Goal: Task Accomplishment & Management: Manage account settings

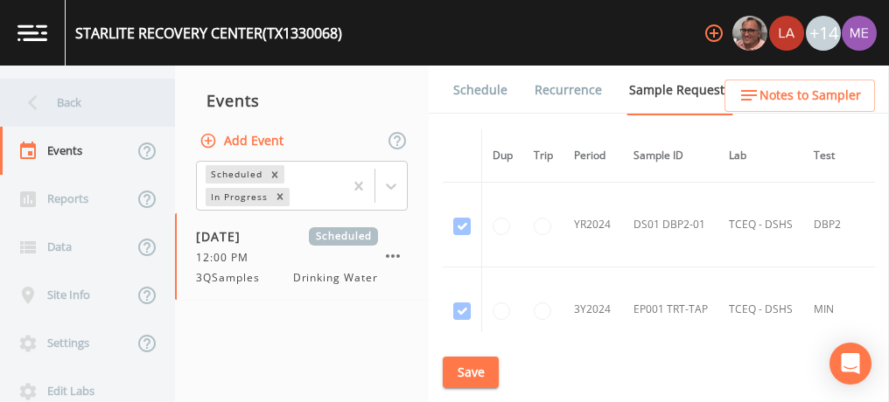
click at [70, 103] on div "Back" at bounding box center [78, 103] width 157 height 48
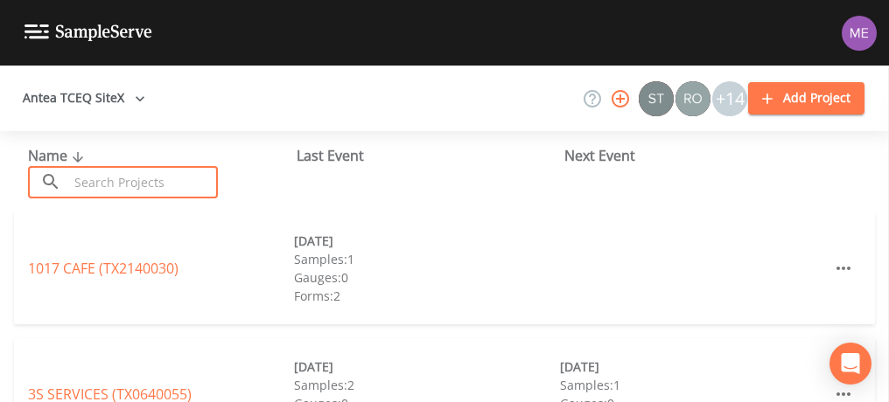
click at [103, 175] on input "text" at bounding box center [143, 182] width 150 height 32
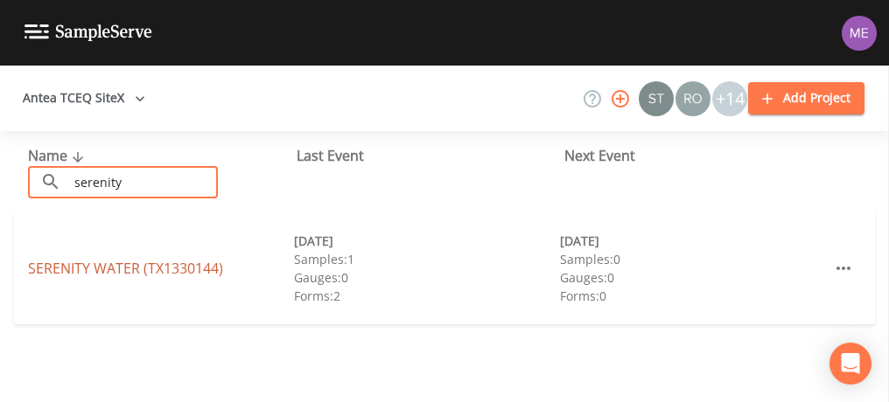
type input "serenity"
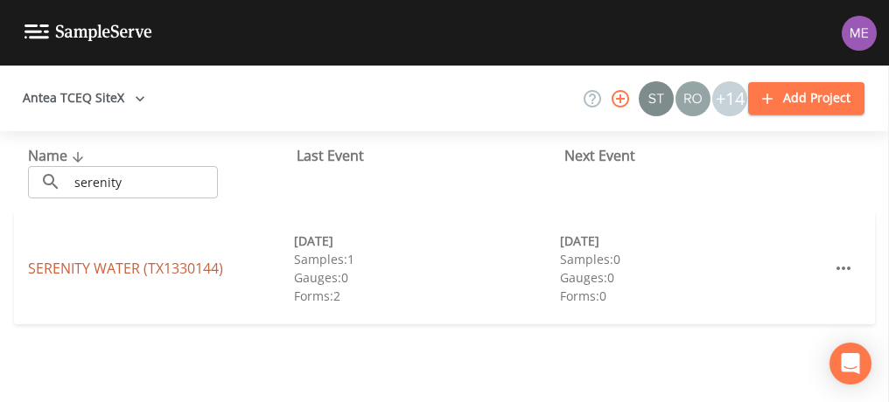
click at [116, 263] on link "SERENITY WATER (TX1330144)" at bounding box center [125, 268] width 195 height 19
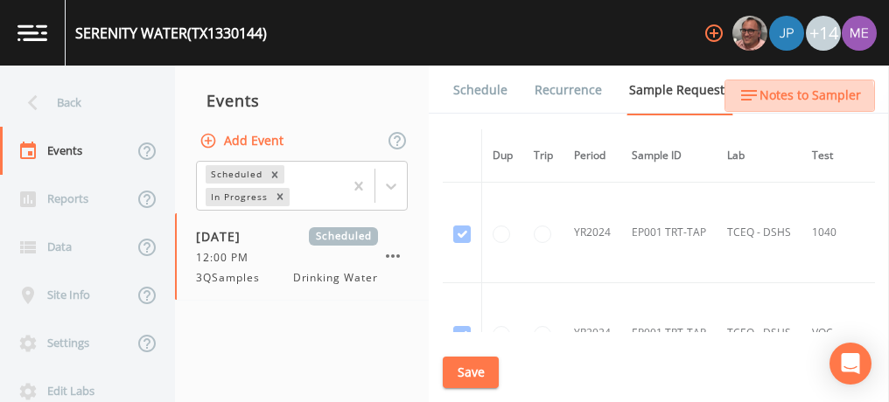
click at [788, 101] on span "Notes to Sampler" at bounding box center [809, 96] width 101 height 22
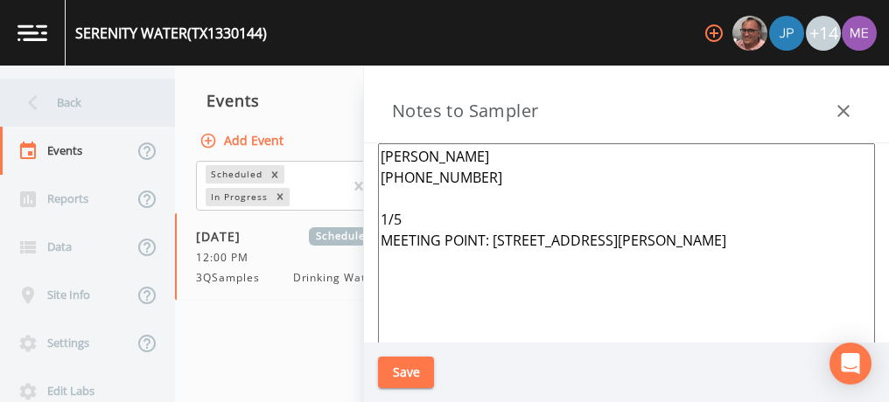
click at [67, 100] on div "Back" at bounding box center [78, 103] width 157 height 48
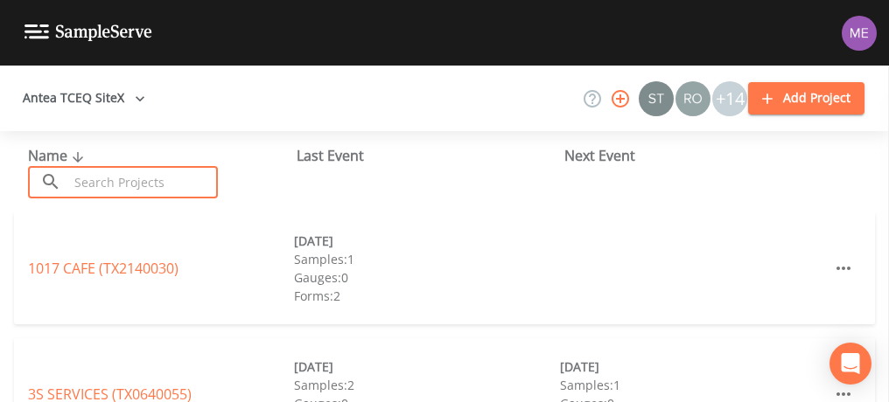
click at [125, 182] on input "text" at bounding box center [143, 182] width 150 height 32
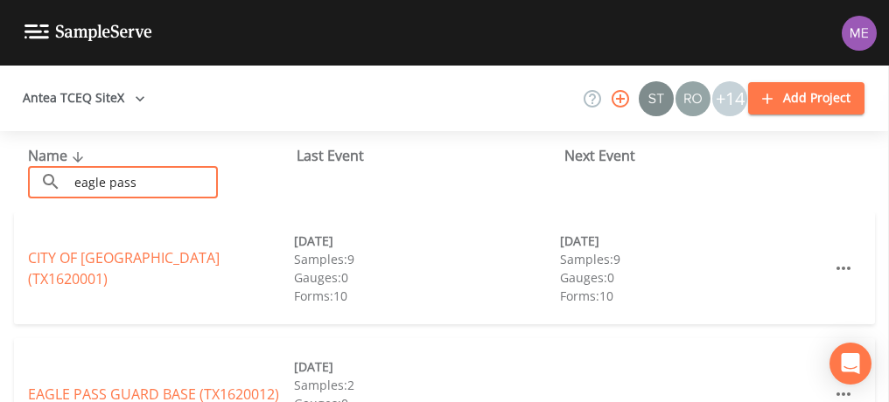
type input "eagle pass"
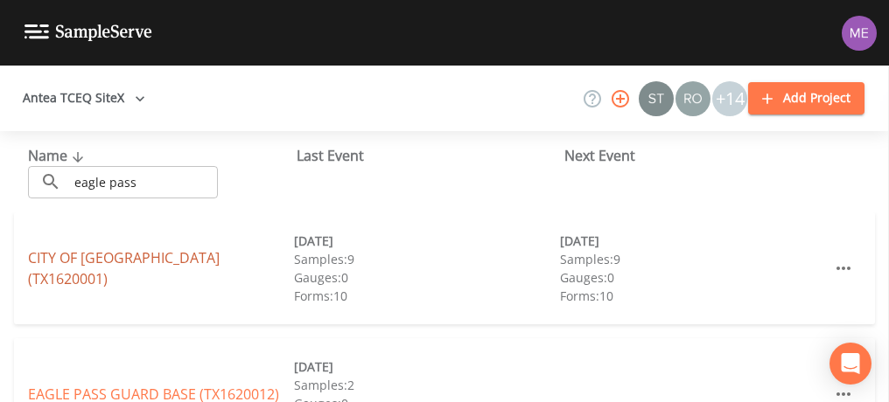
click at [76, 264] on link "CITY OF [GEOGRAPHIC_DATA] (TX1620001)" at bounding box center [124, 268] width 192 height 40
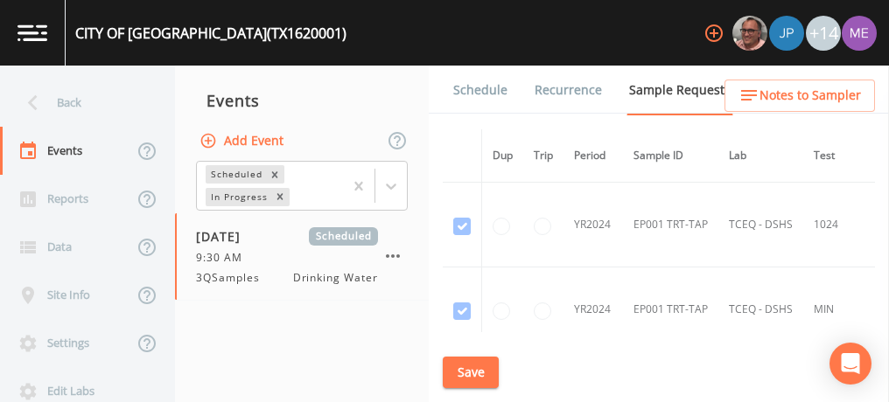
click at [484, 93] on link "Schedule" at bounding box center [480, 90] width 59 height 49
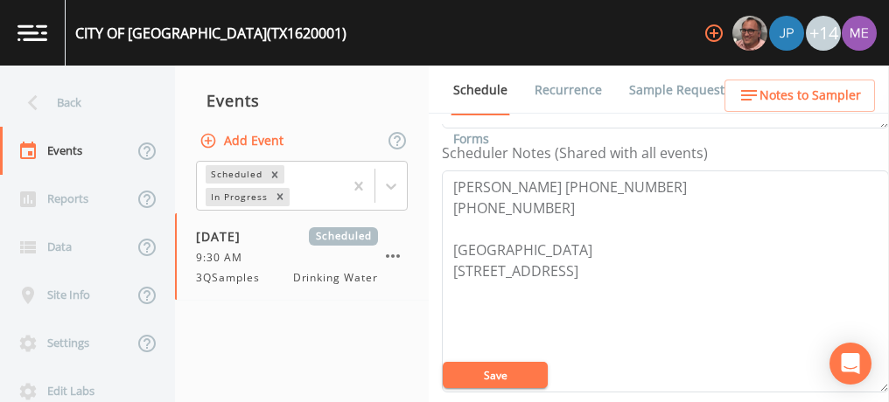
scroll to position [471, 0]
click at [451, 182] on textarea "[PERSON_NAME] [PHONE_NUMBER] [PHONE_NUMBER] [GEOGRAPHIC_DATA] [STREET_ADDRESS]" at bounding box center [665, 282] width 447 height 222
click at [544, 245] on textarea "[PERSON_NAME] [PHONE_NUMBER] [PHONE_NUMBER] [GEOGRAPHIC_DATA] [STREET_ADDRESS]" at bounding box center [665, 282] width 447 height 222
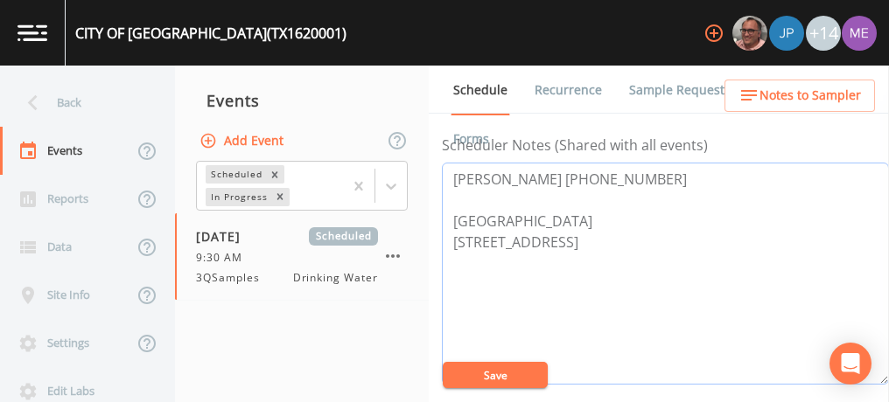
scroll to position [476, 0]
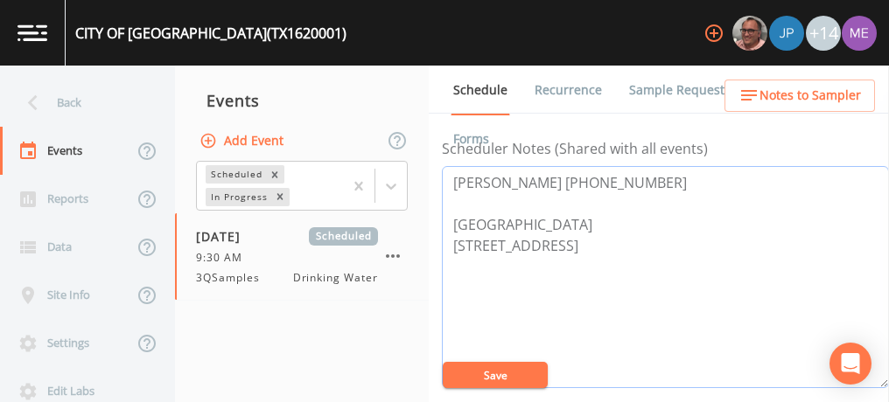
type textarea "[PERSON_NAME] [PHONE_NUMBER] [GEOGRAPHIC_DATA] [STREET_ADDRESS]"
click at [497, 377] on button "Save" at bounding box center [495, 375] width 105 height 26
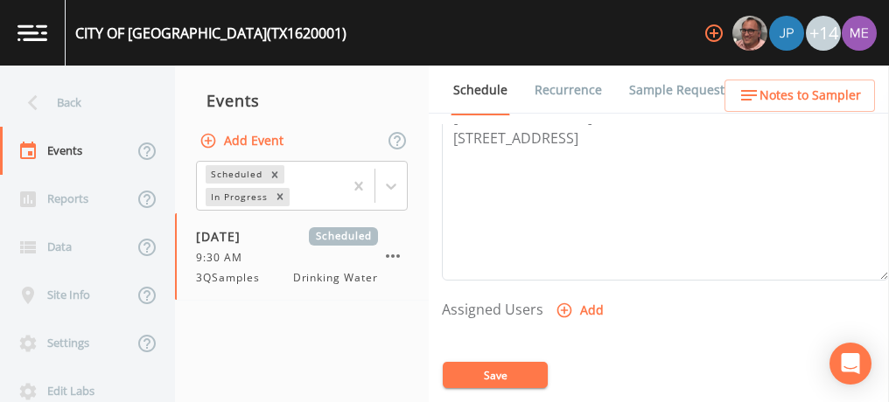
scroll to position [586, 0]
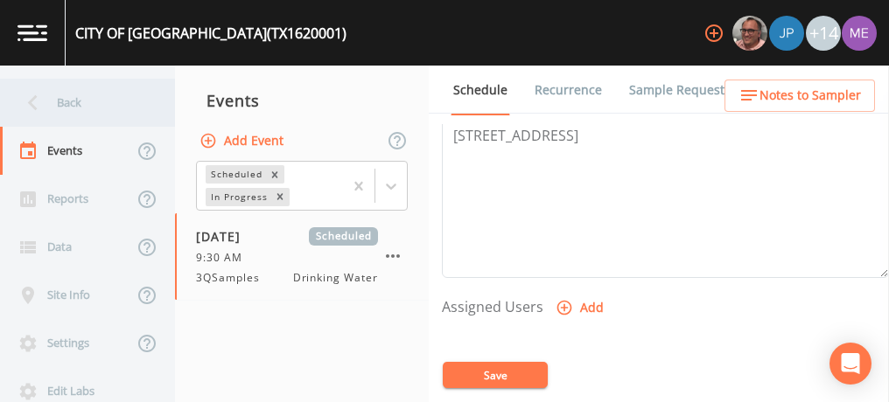
click at [66, 110] on div "Back" at bounding box center [78, 103] width 157 height 48
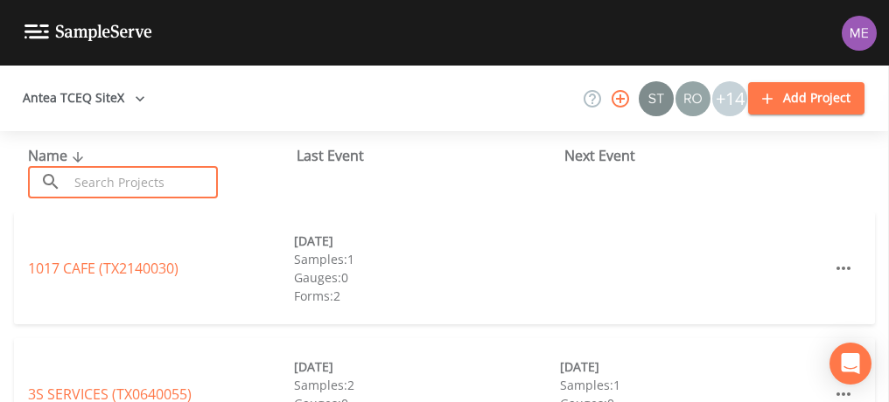
click at [116, 195] on input "text" at bounding box center [143, 182] width 150 height 32
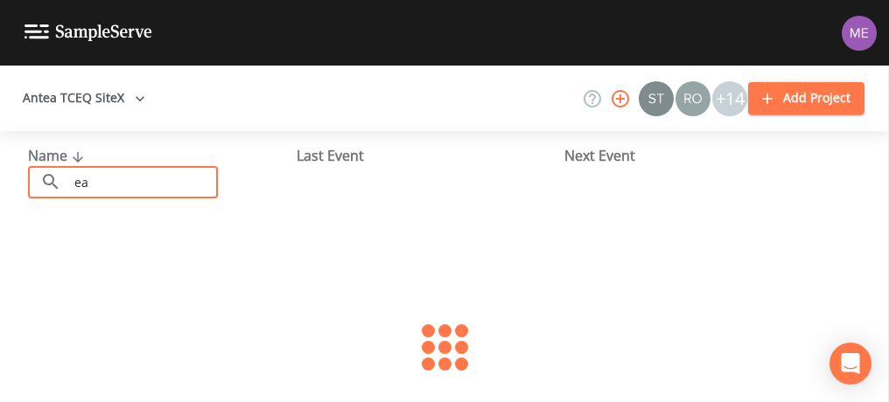
type input "e"
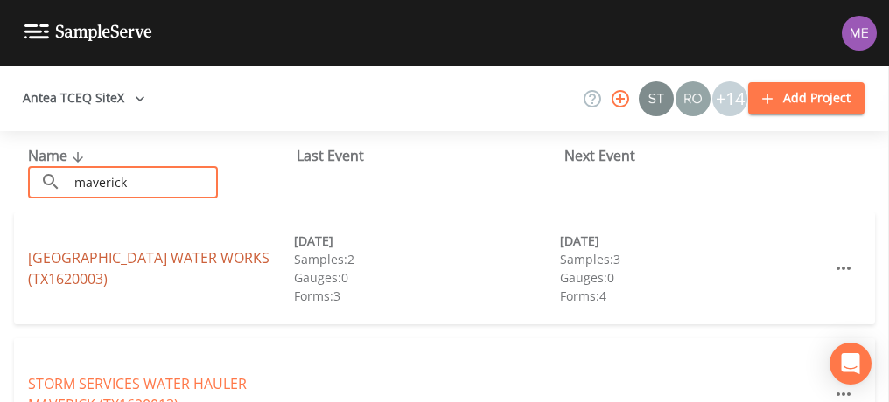
type input "maverick"
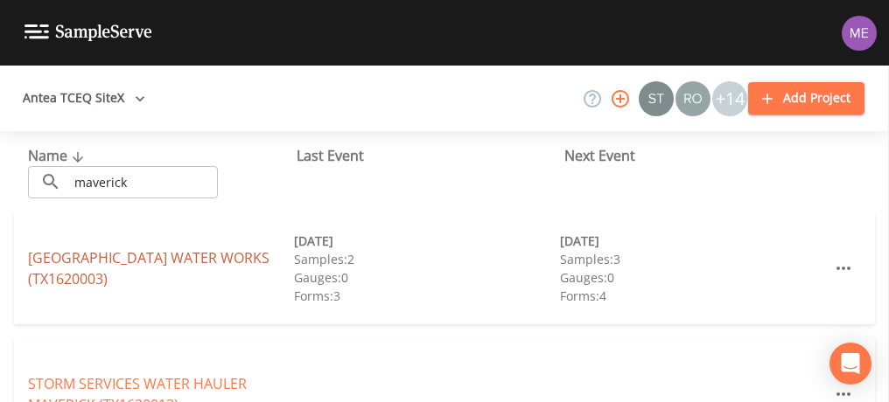
click at [59, 264] on link "[GEOGRAPHIC_DATA] (TX1620003)" at bounding box center [148, 268] width 241 height 40
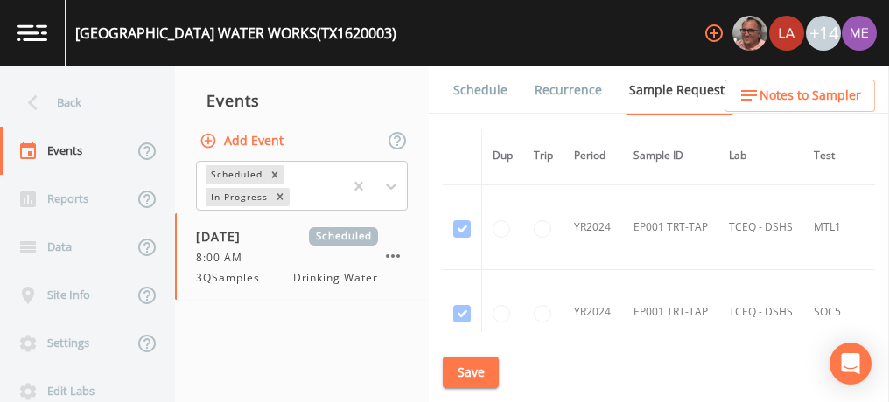
scroll to position [250, 0]
click at [472, 90] on link "Schedule" at bounding box center [480, 90] width 59 height 49
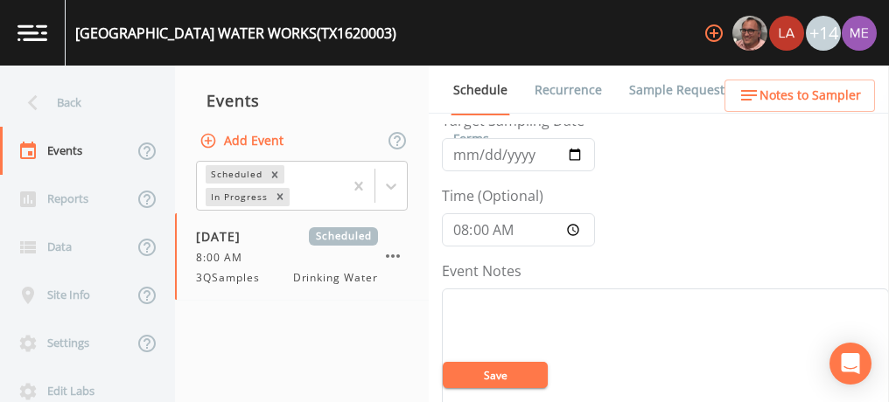
scroll to position [87, 0]
click at [484, 155] on input "[DATE]" at bounding box center [518, 156] width 153 height 33
type input "[DATE]"
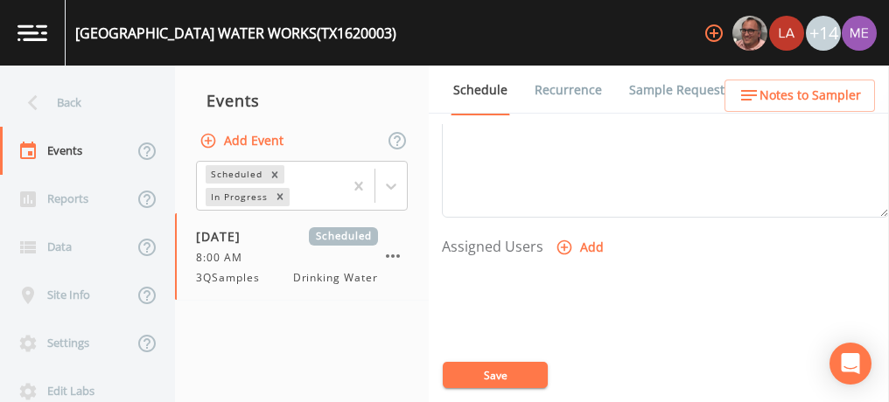
scroll to position [646, 0]
click at [567, 240] on icon "button" at bounding box center [564, 248] width 17 height 17
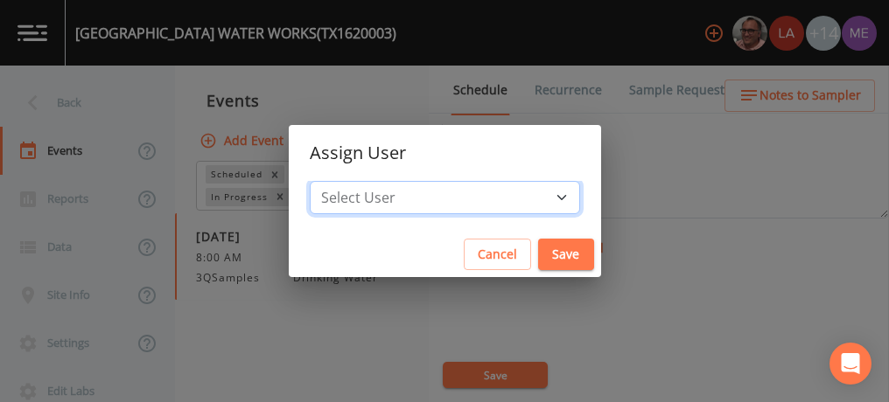
click at [540, 198] on select "Select User [PERSON_NAME] [PERSON_NAME] [PERSON_NAME] [PERSON_NAME] [PERSON_NAM…" at bounding box center [445, 197] width 270 height 33
select select "82fcd260-406f-4720-af66-0de7f1917f1c"
click at [336, 181] on select "Select User [PERSON_NAME] [PERSON_NAME] [PERSON_NAME] [PERSON_NAME] [PERSON_NAM…" at bounding box center [445, 197] width 270 height 33
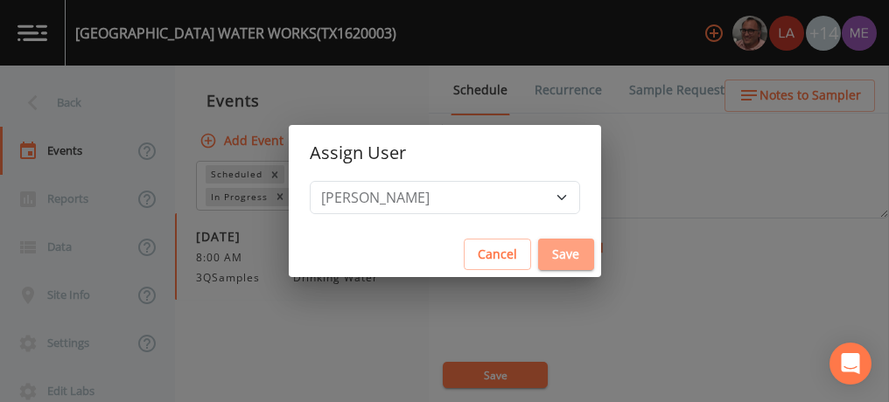
click at [538, 255] on button "Save" at bounding box center [566, 255] width 56 height 32
select select
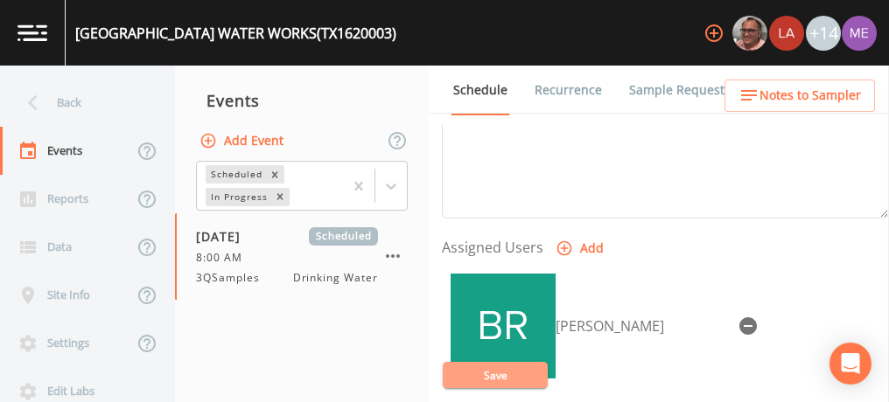
click at [507, 373] on button "Save" at bounding box center [495, 375] width 105 height 26
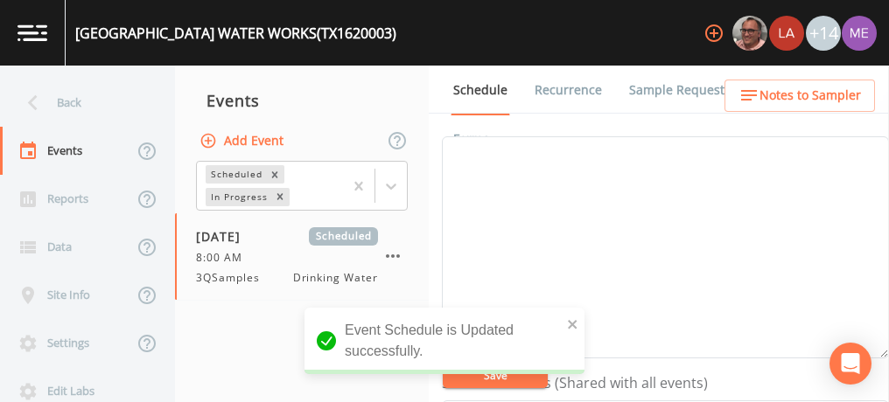
scroll to position [234, 0]
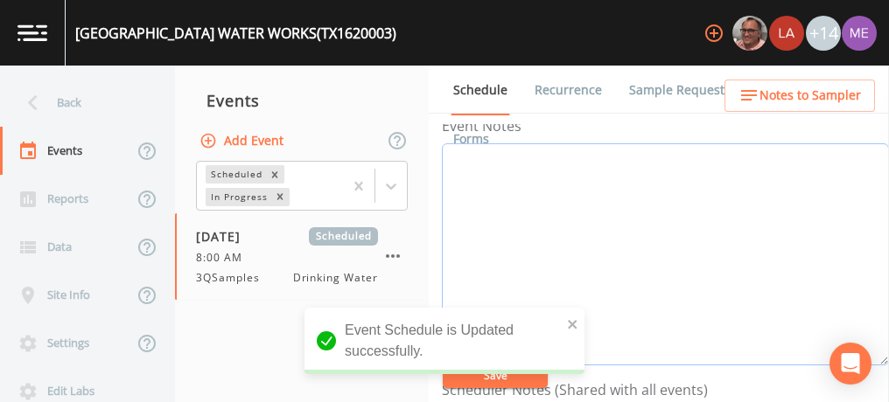
click at [576, 180] on textarea "Event Notes" at bounding box center [665, 254] width 447 height 222
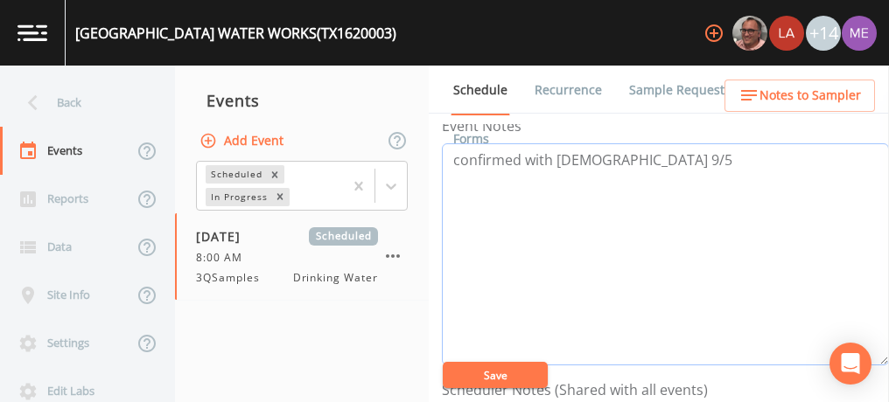
type textarea "confirmed with [DEMOGRAPHIC_DATA] 9/5"
click at [508, 381] on button "Save" at bounding box center [495, 375] width 105 height 26
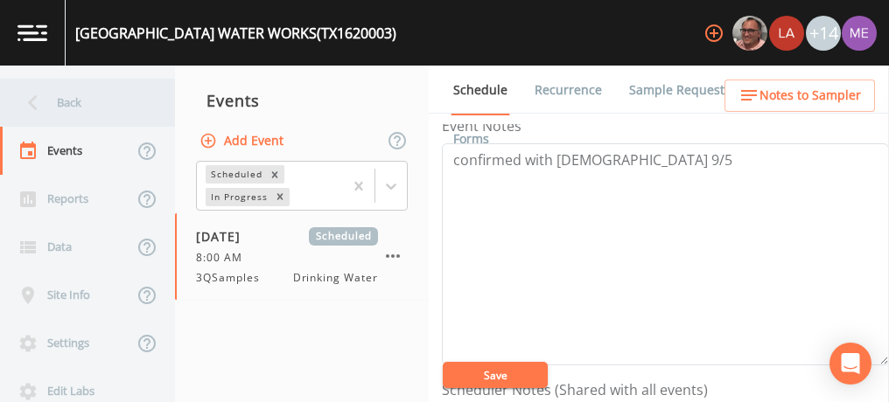
click at [73, 99] on div "Back" at bounding box center [78, 103] width 157 height 48
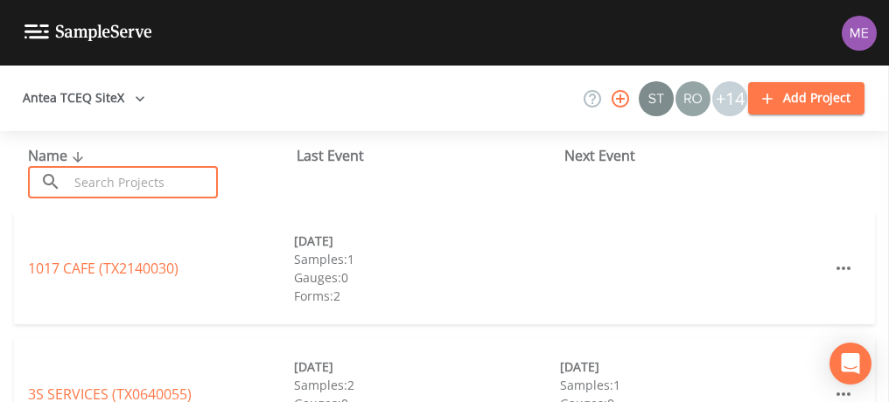
click at [94, 184] on input "text" at bounding box center [143, 182] width 150 height 32
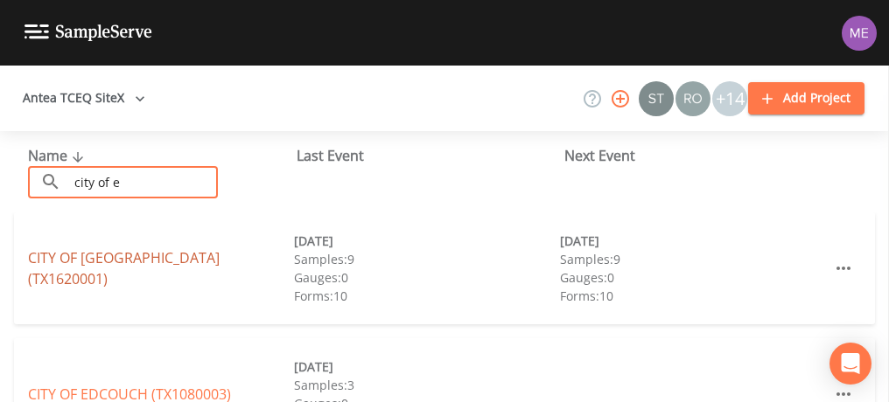
type input "city of e"
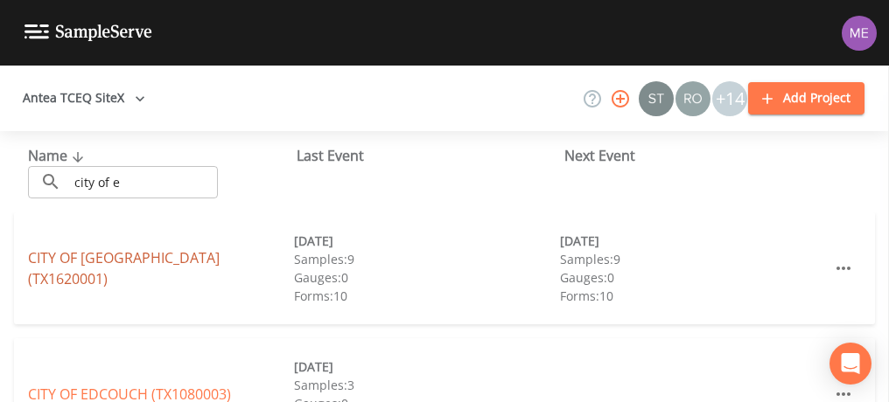
click at [71, 263] on link "CITY OF [GEOGRAPHIC_DATA] (TX1620001)" at bounding box center [124, 268] width 192 height 40
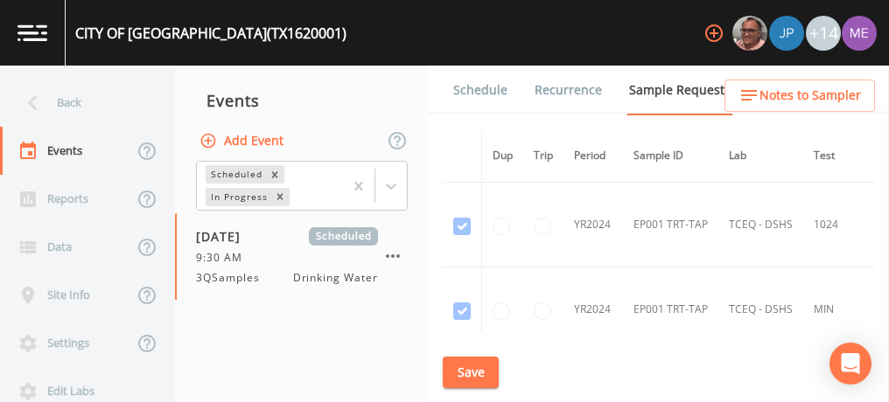
click at [464, 88] on link "Schedule" at bounding box center [480, 90] width 59 height 49
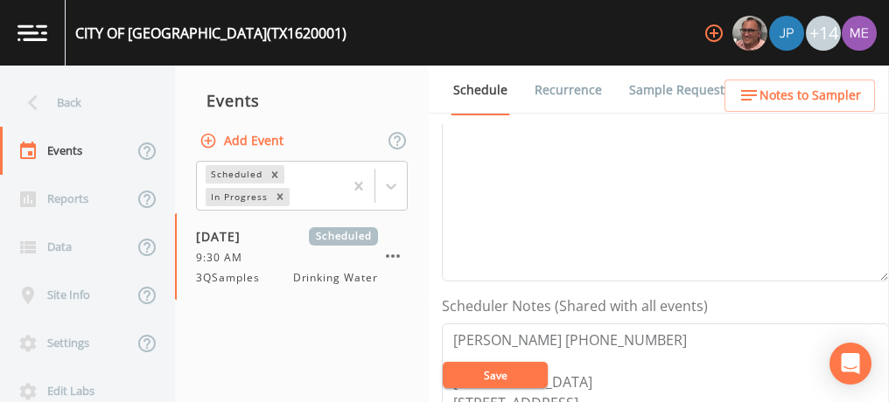
scroll to position [355, 0]
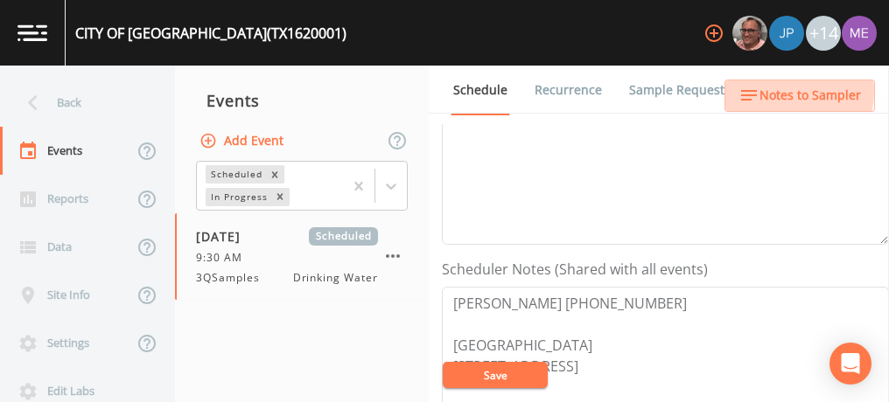
click at [783, 92] on span "Notes to Sampler" at bounding box center [809, 96] width 101 height 22
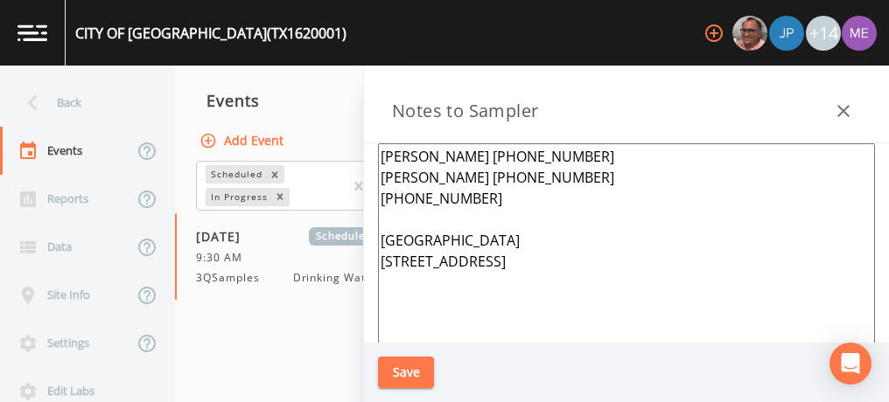
click at [558, 177] on textarea "[PERSON_NAME] [PHONE_NUMBER] [PERSON_NAME] [PHONE_NUMBER] [PHONE_NUMBER] [GEOGR…" at bounding box center [626, 355] width 497 height 425
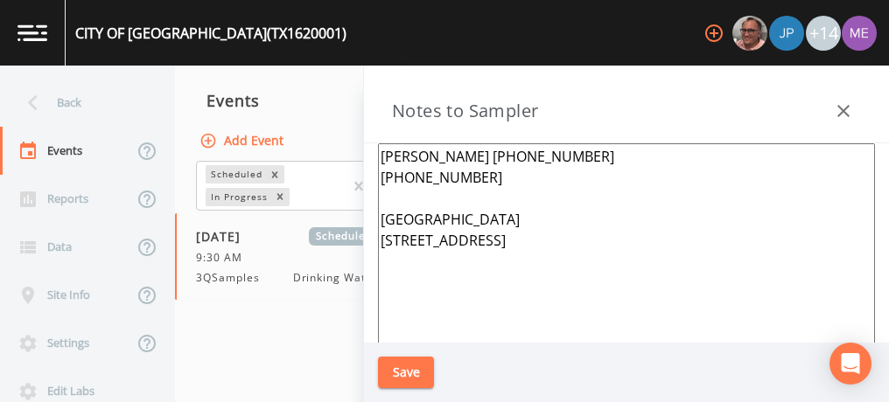
type textarea "[PERSON_NAME] [PHONE_NUMBER] [PHONE_NUMBER] [GEOGRAPHIC_DATA] [STREET_ADDRESS]"
click at [402, 376] on button "Save" at bounding box center [406, 373] width 56 height 32
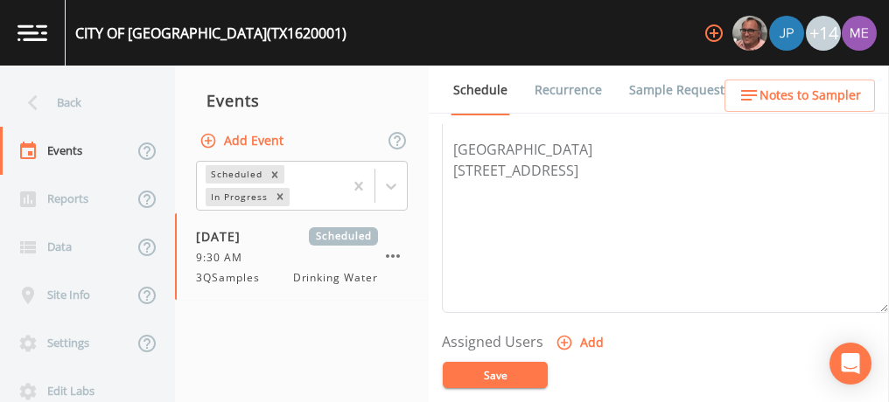
scroll to position [554, 0]
click at [563, 333] on icon "button" at bounding box center [564, 340] width 17 height 17
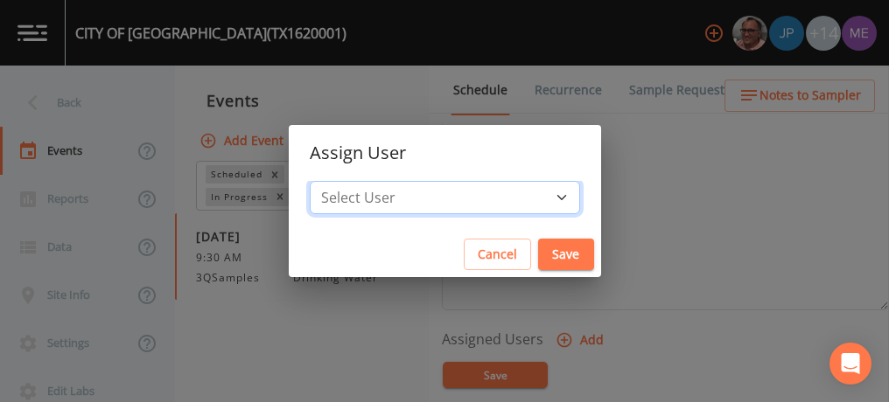
click at [531, 198] on select "Select User [PERSON_NAME] [PERSON_NAME] [PERSON_NAME] [PERSON_NAME] [PERSON_NAM…" at bounding box center [445, 197] width 270 height 33
select select "82fcd260-406f-4720-af66-0de7f1917f1c"
click at [336, 181] on select "Select User [PERSON_NAME] [PERSON_NAME] [PERSON_NAME] [PERSON_NAME] [PERSON_NAM…" at bounding box center [445, 197] width 270 height 33
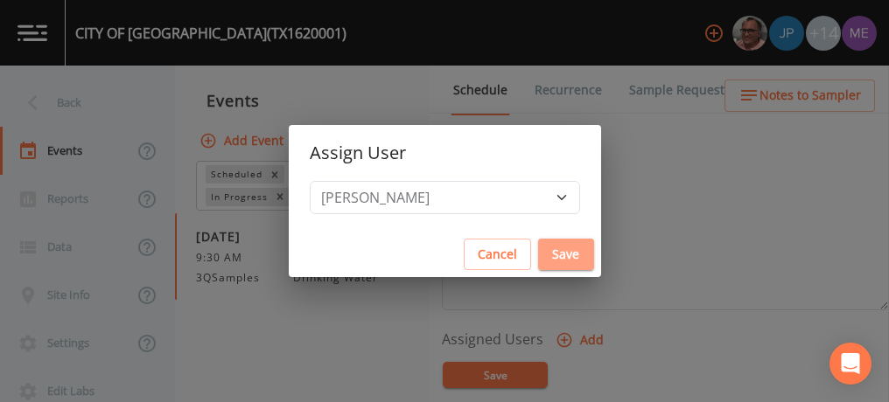
click at [539, 255] on button "Save" at bounding box center [566, 255] width 56 height 32
select select
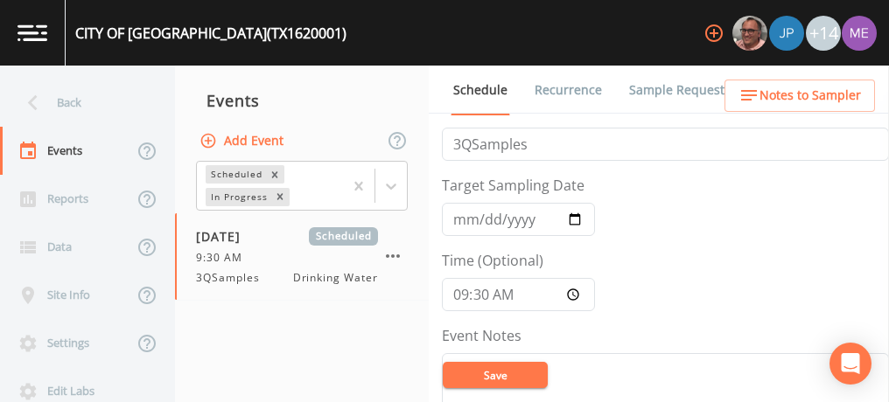
scroll to position [19, 0]
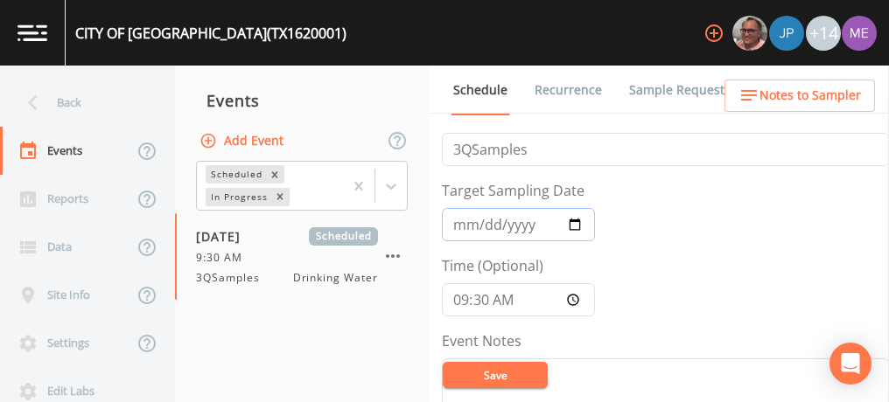
click at [484, 225] on input "[DATE]" at bounding box center [518, 224] width 153 height 33
type input "[DATE]"
click at [454, 300] on input "09:30:00" at bounding box center [518, 299] width 153 height 33
type input "10:00"
click at [484, 376] on button "Save" at bounding box center [495, 375] width 105 height 26
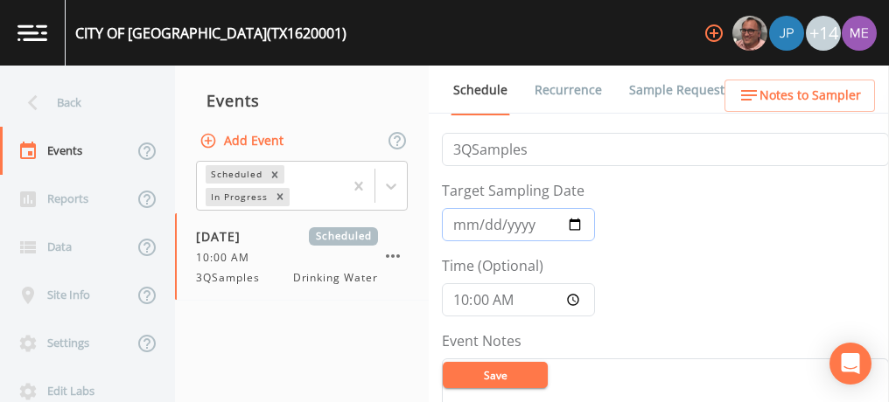
click at [484, 218] on input "[DATE]" at bounding box center [518, 224] width 153 height 33
type input "[DATE]"
click at [500, 379] on button "Save" at bounding box center [495, 375] width 105 height 26
click at [477, 380] on button "Save" at bounding box center [495, 375] width 105 height 26
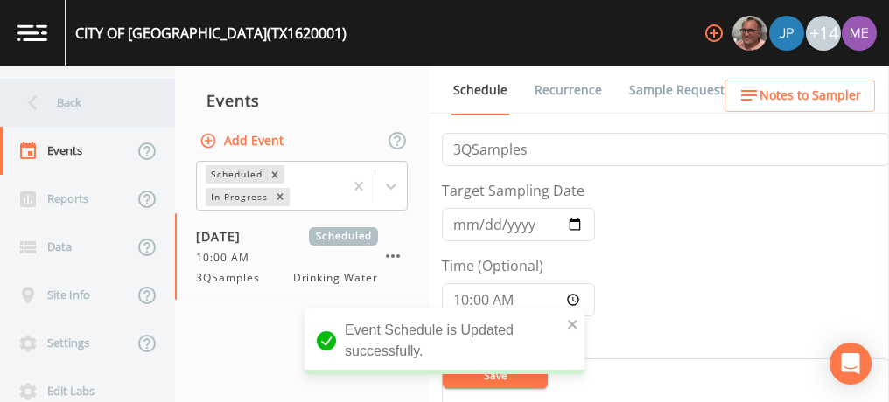
click at [74, 99] on div "Back" at bounding box center [78, 103] width 157 height 48
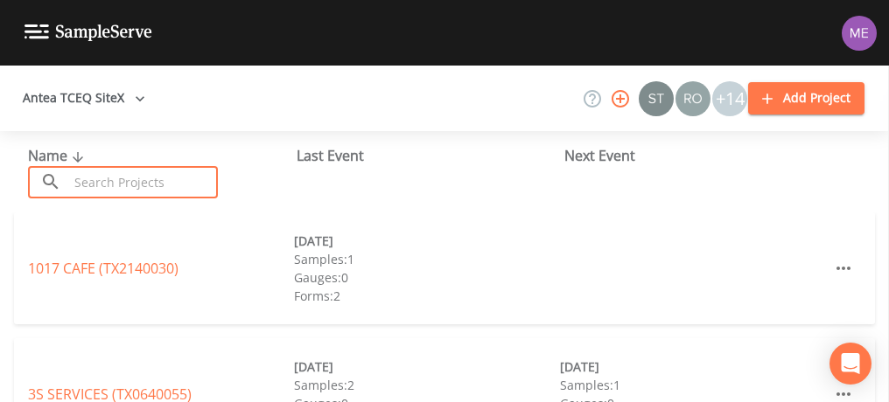
click at [106, 174] on input "text" at bounding box center [143, 182] width 150 height 32
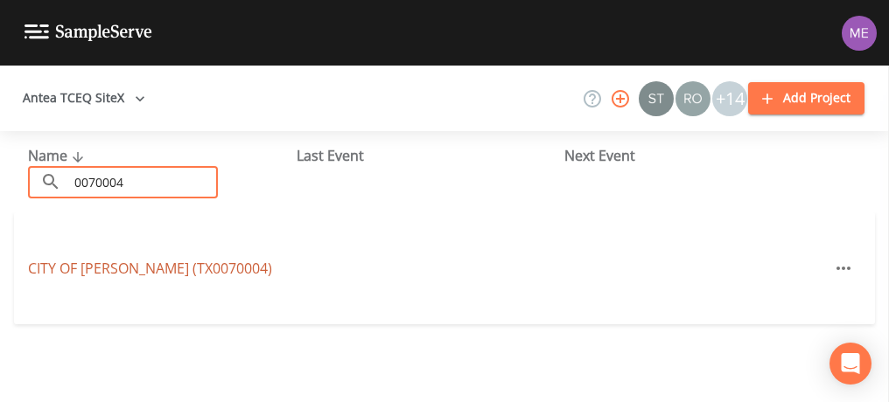
type input "0070004"
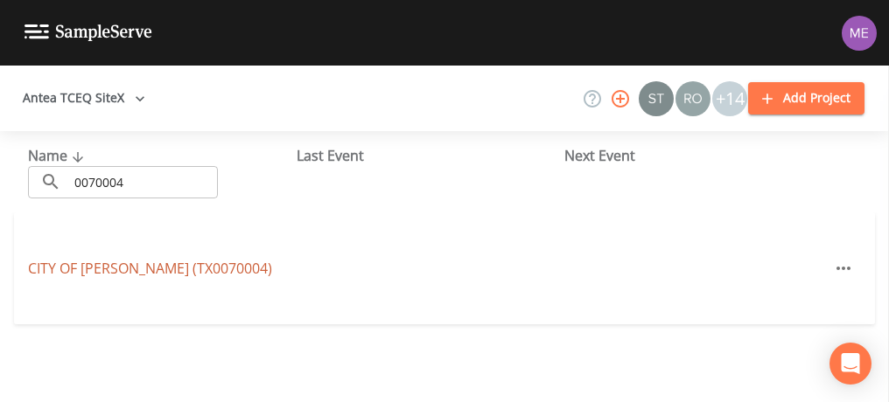
click at [112, 269] on link "CITY OF [GEOGRAPHIC_DATA] (TX0070004)" at bounding box center [150, 268] width 244 height 19
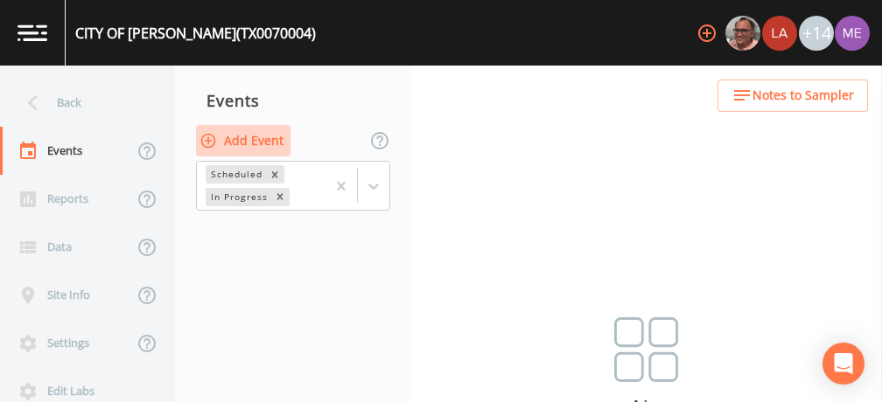
click at [275, 141] on button "Add Event" at bounding box center [243, 141] width 94 height 32
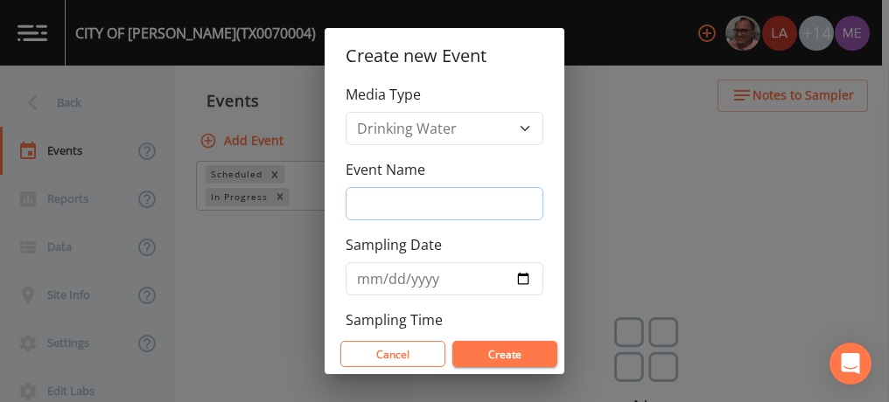
click at [503, 208] on input "Event Name" at bounding box center [445, 203] width 198 height 33
type input "3QSamples"
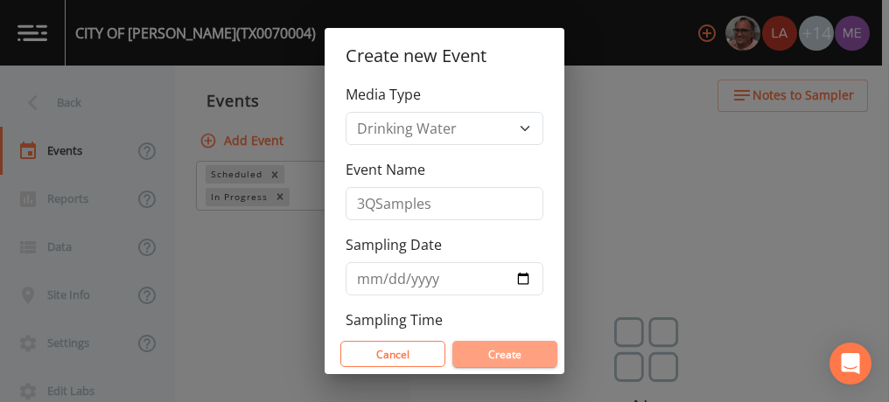
click at [502, 351] on button "Create" at bounding box center [504, 354] width 105 height 26
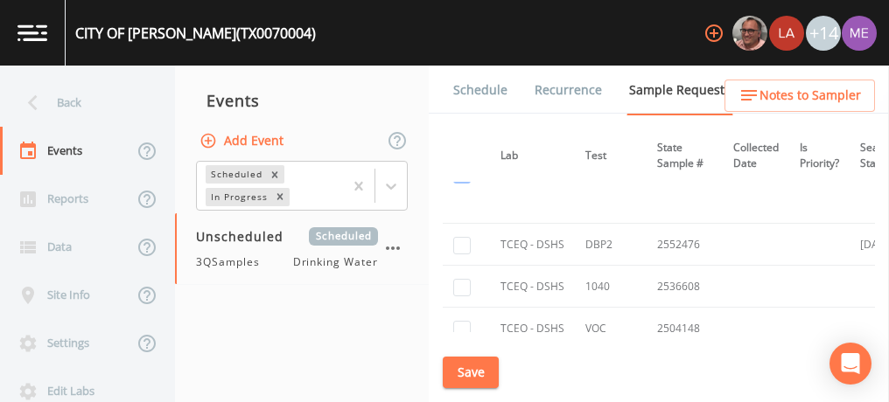
scroll to position [462, 0]
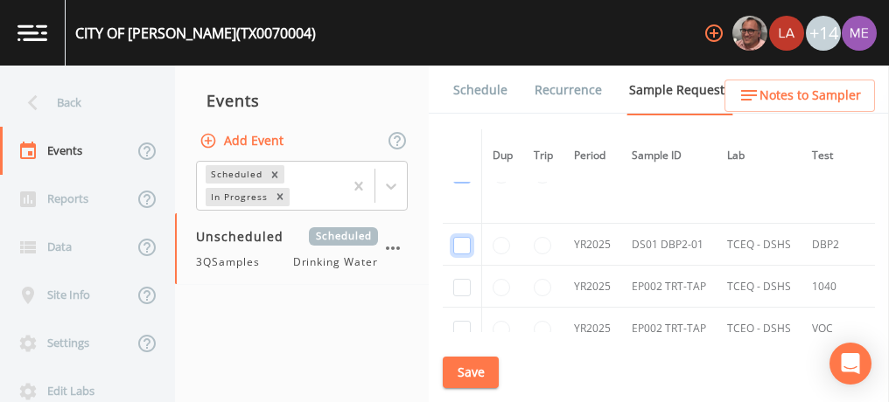
click at [462, 244] on input "checkbox" at bounding box center [461, 245] width 17 height 17
checkbox input "true"
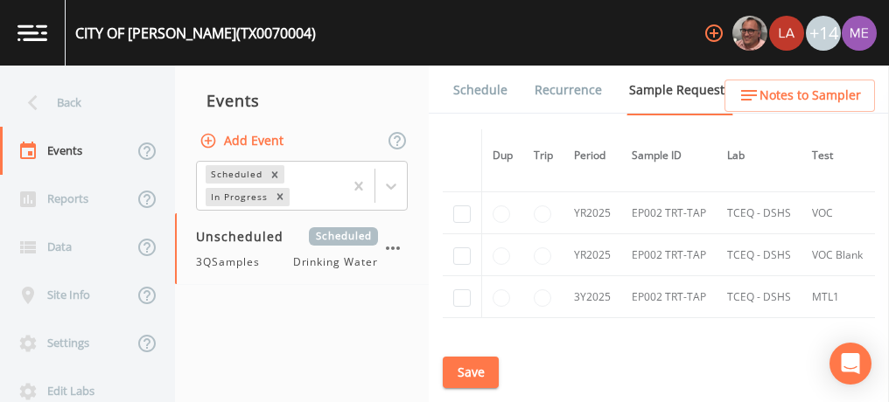
scroll to position [570, 0]
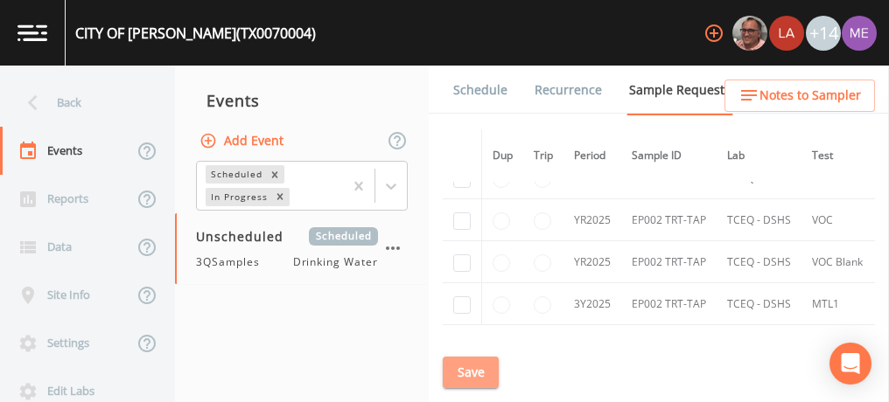
click at [483, 360] on button "Save" at bounding box center [471, 373] width 56 height 32
click at [494, 84] on link "Schedule" at bounding box center [480, 90] width 59 height 49
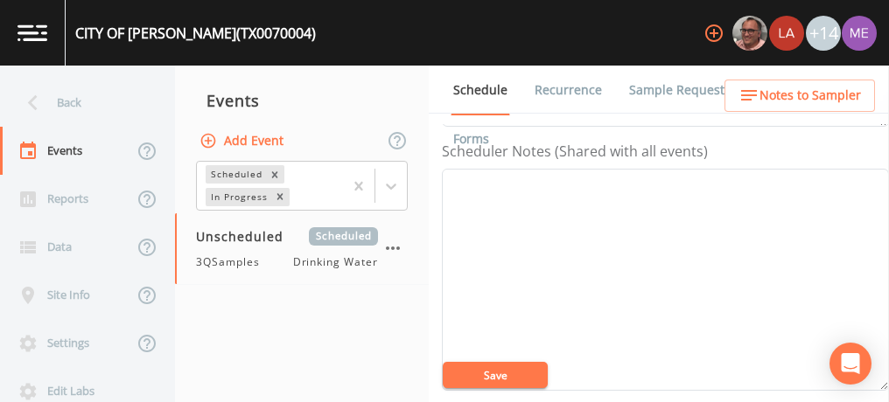
scroll to position [444, 0]
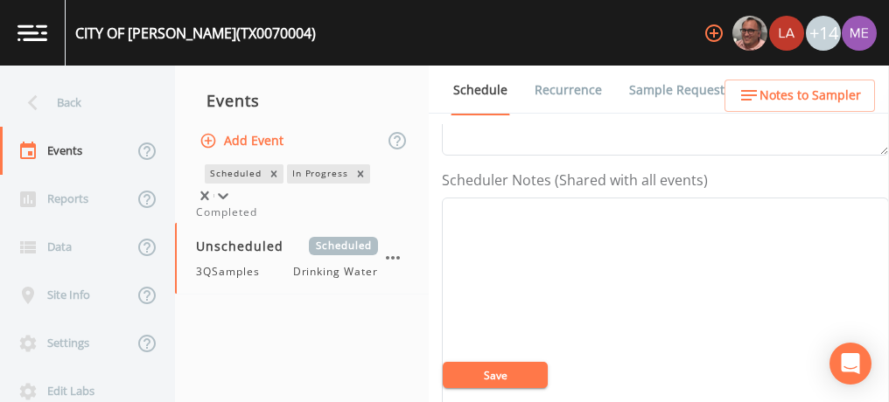
click at [232, 187] on icon at bounding box center [222, 195] width 17 height 17
click at [370, 220] on div "Completed" at bounding box center [302, 213] width 212 height 16
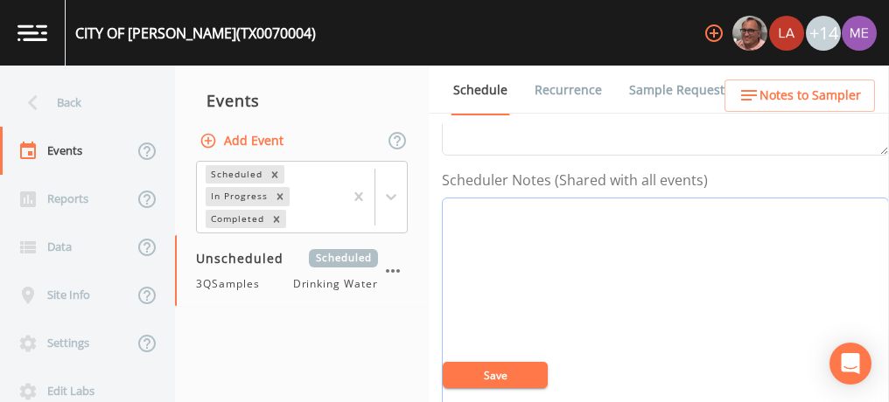
click at [497, 230] on textarea "Event Notes" at bounding box center [665, 309] width 447 height 222
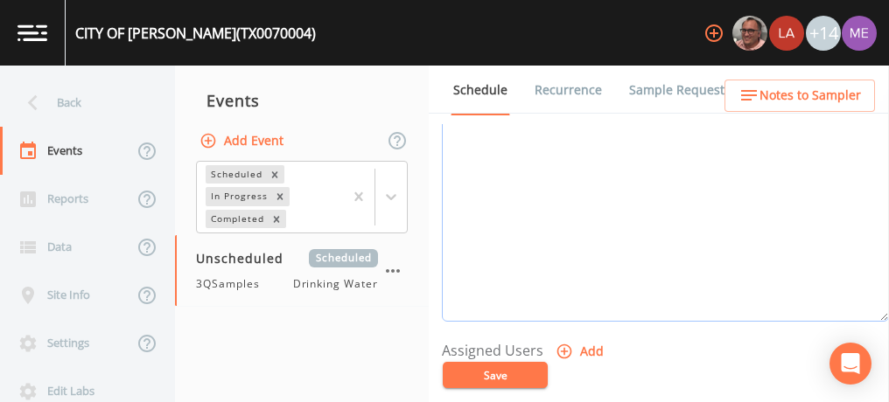
scroll to position [518, 0]
type textarea "p"
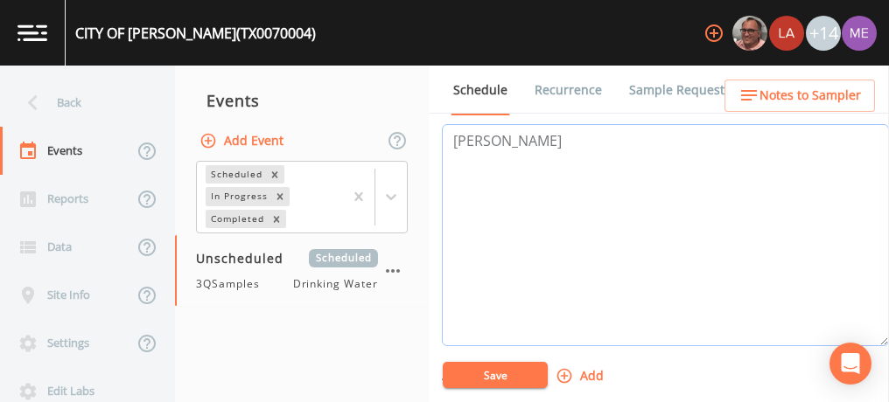
paste textarea "BUS - Business [PHONE_NUMBER] MOB - Mobile [PHONE_NUMBER]"
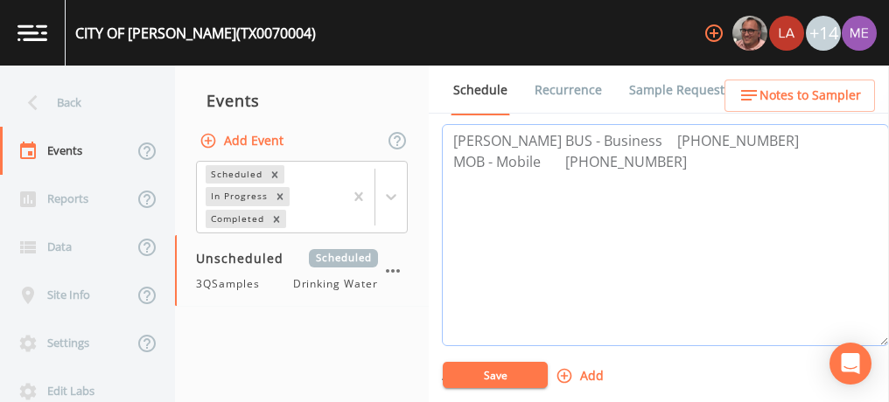
click at [701, 137] on textarea "[PERSON_NAME] BUS - Business [PHONE_NUMBER] MOB - Mobile [PHONE_NUMBER]" at bounding box center [665, 235] width 447 height 222
click at [566, 158] on textarea "[PERSON_NAME] [PHONE_NUMBER] MOB - Mobile [PHONE_NUMBER]" at bounding box center [665, 235] width 447 height 222
type textarea "[PERSON_NAME] [PHONE_NUMBER] ZACH [PHONE_NUMBER]"
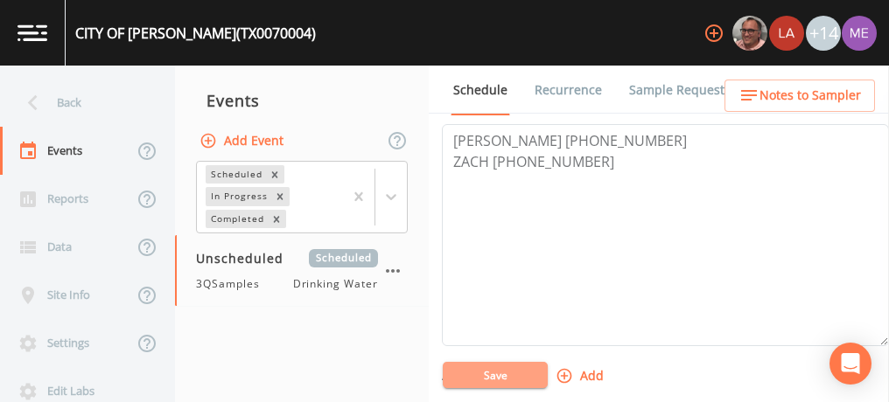
click at [483, 377] on button "Save" at bounding box center [495, 375] width 105 height 26
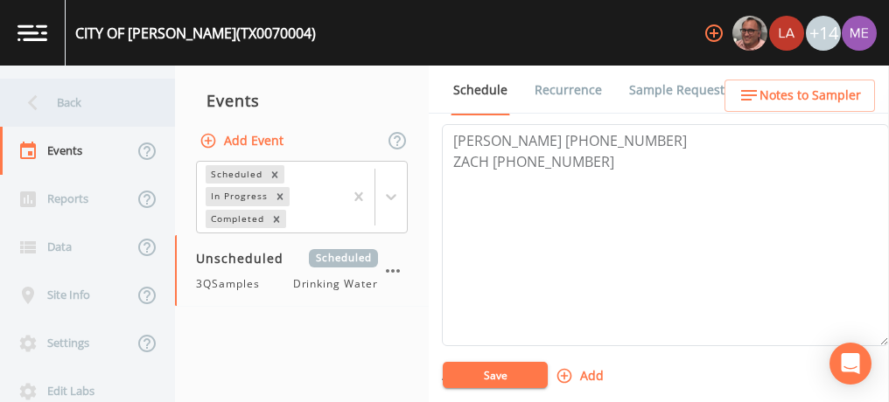
click at [76, 97] on div "Back" at bounding box center [78, 103] width 157 height 48
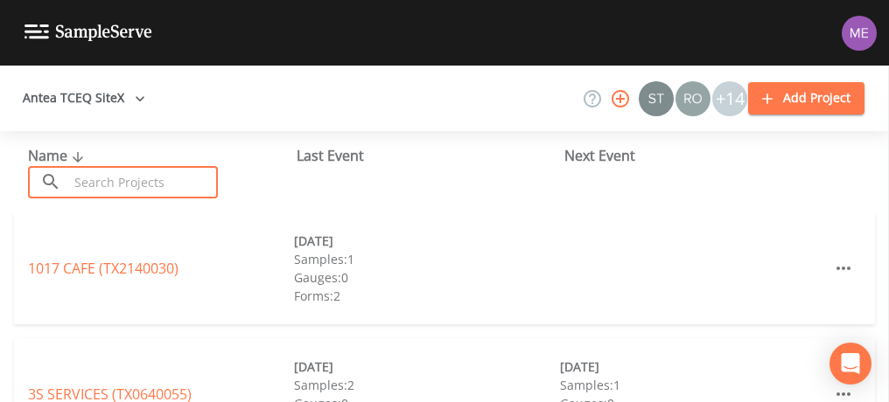
click at [103, 171] on input "text" at bounding box center [143, 182] width 150 height 32
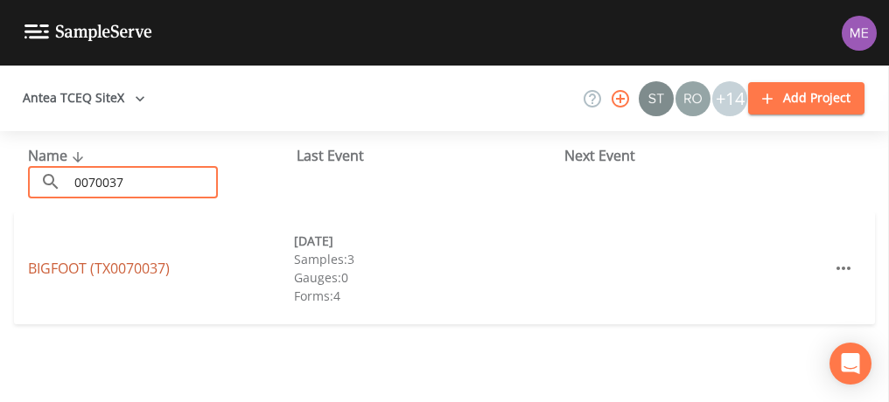
type input "0070037"
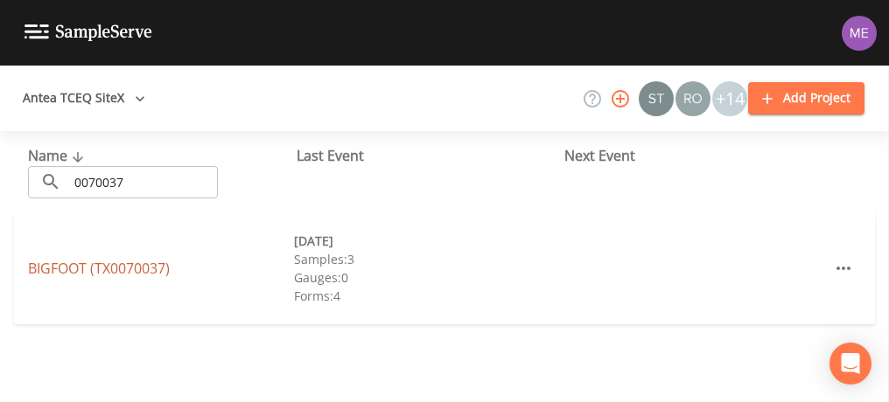
click at [104, 268] on link "BIGFOOT (TX0070037)" at bounding box center [99, 268] width 142 height 19
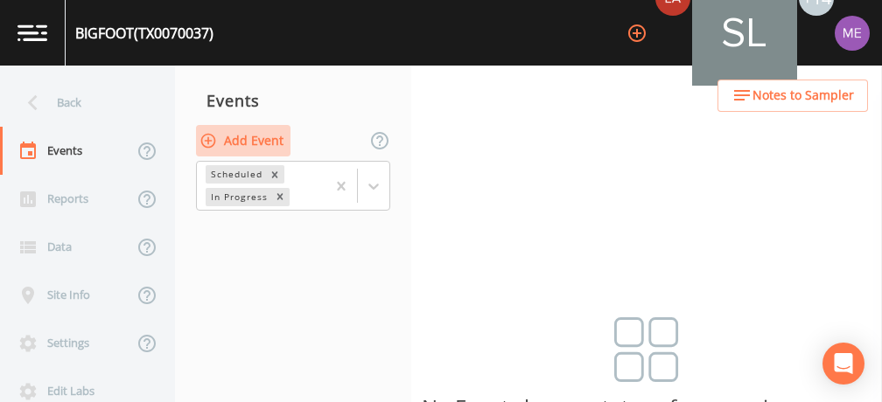
click at [257, 142] on button "Add Event" at bounding box center [243, 141] width 94 height 32
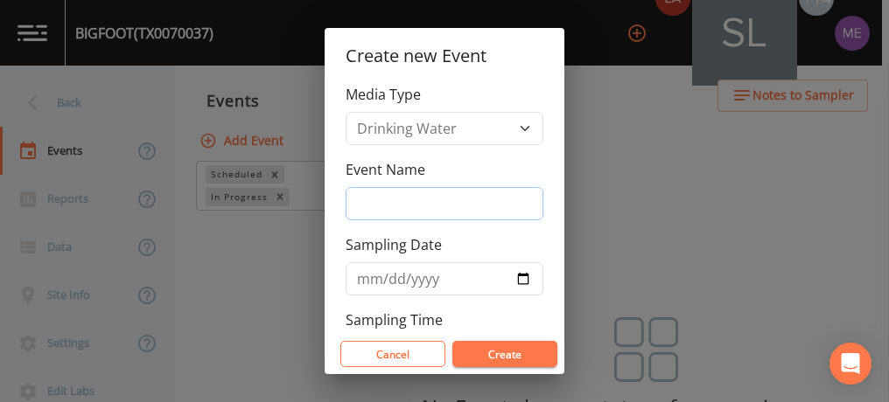
click at [401, 208] on input "Event Name" at bounding box center [445, 203] width 198 height 33
type input "3QSamples"
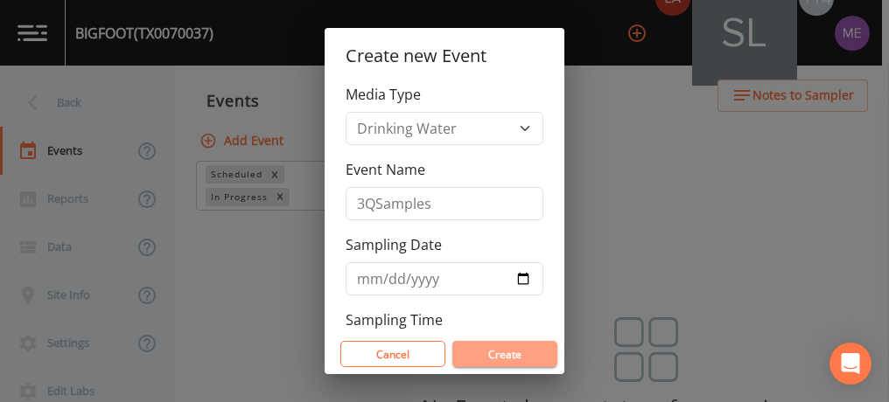
click at [482, 354] on button "Create" at bounding box center [504, 354] width 105 height 26
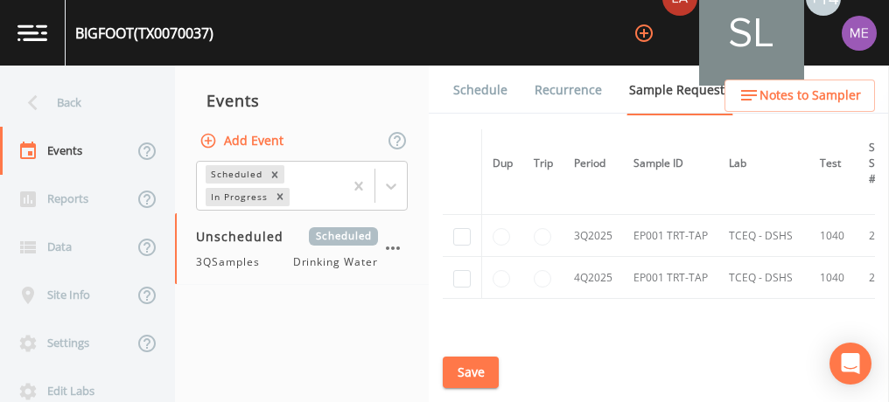
scroll to position [472, 0]
click at [459, 229] on input "checkbox" at bounding box center [461, 235] width 17 height 17
checkbox input "true"
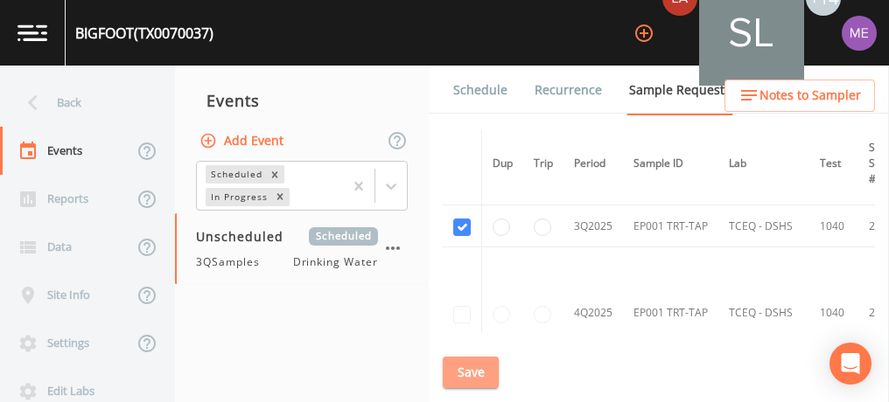
click at [472, 370] on button "Save" at bounding box center [471, 373] width 56 height 32
click at [484, 87] on link "Schedule" at bounding box center [480, 90] width 59 height 49
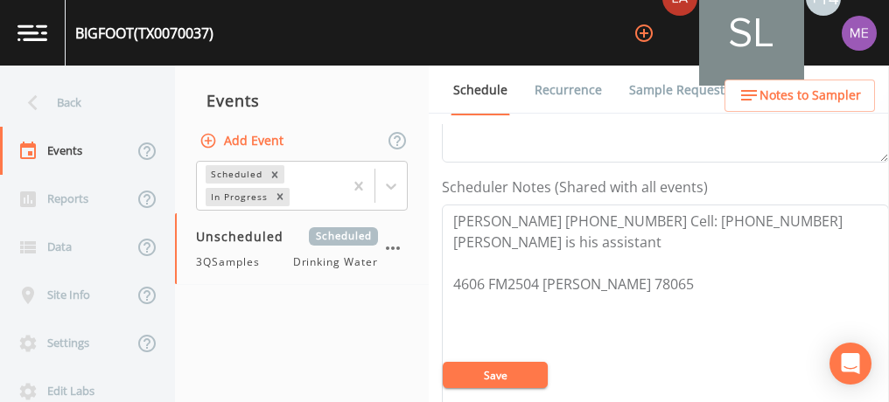
scroll to position [448, 0]
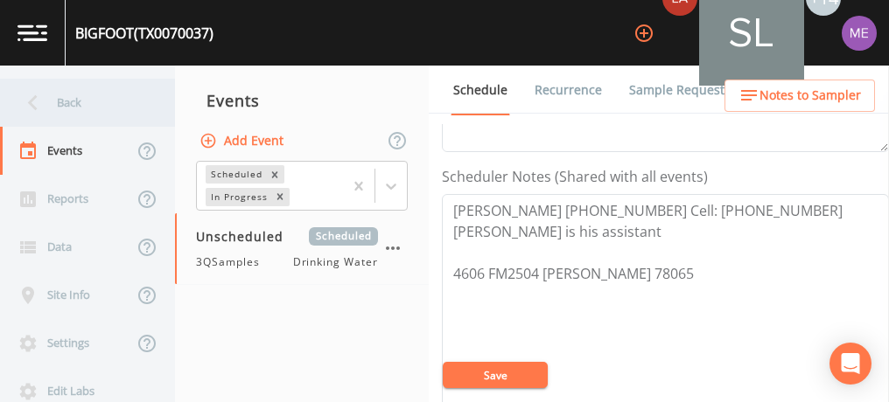
click at [59, 101] on div "Back" at bounding box center [78, 103] width 157 height 48
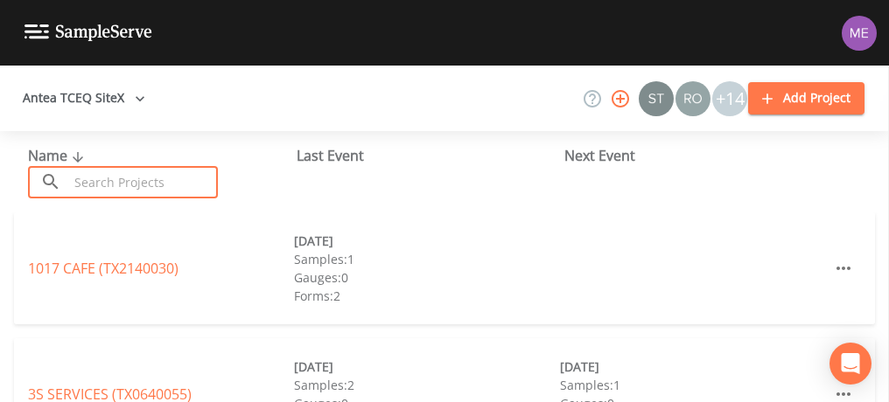
click at [92, 185] on input "text" at bounding box center [143, 182] width 150 height 32
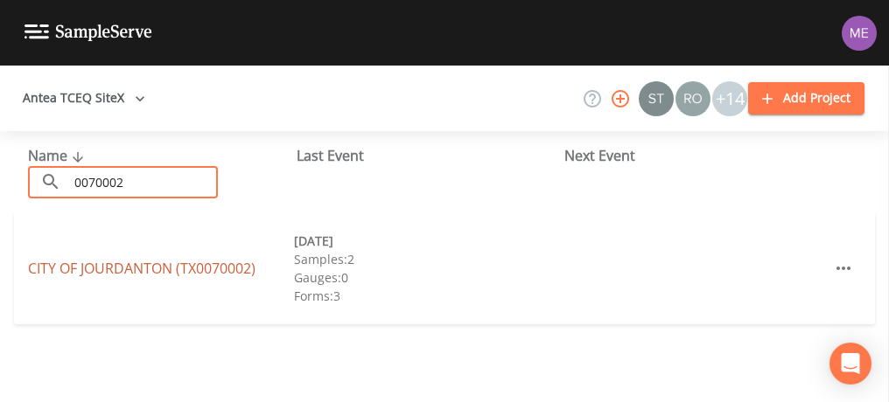
type input "0070002"
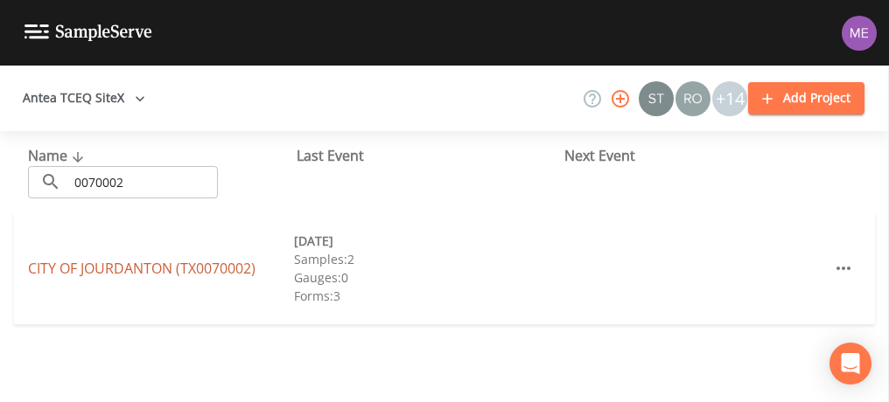
click at [122, 276] on link "CITY OF [GEOGRAPHIC_DATA] (TX0070002)" at bounding box center [141, 268] width 227 height 19
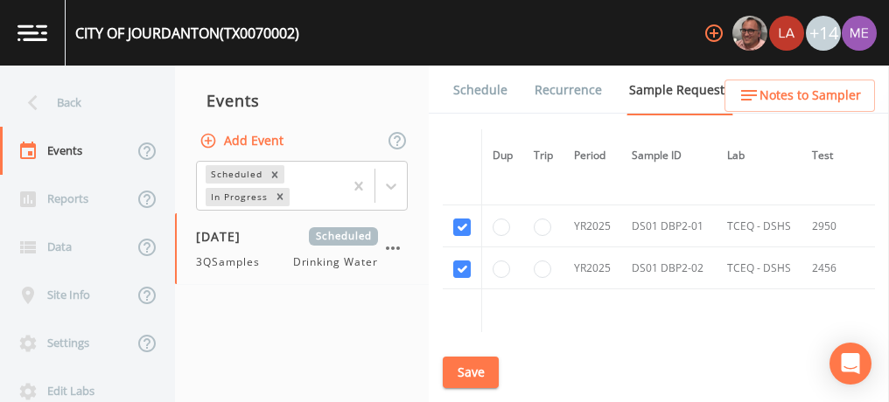
scroll to position [1466, 0]
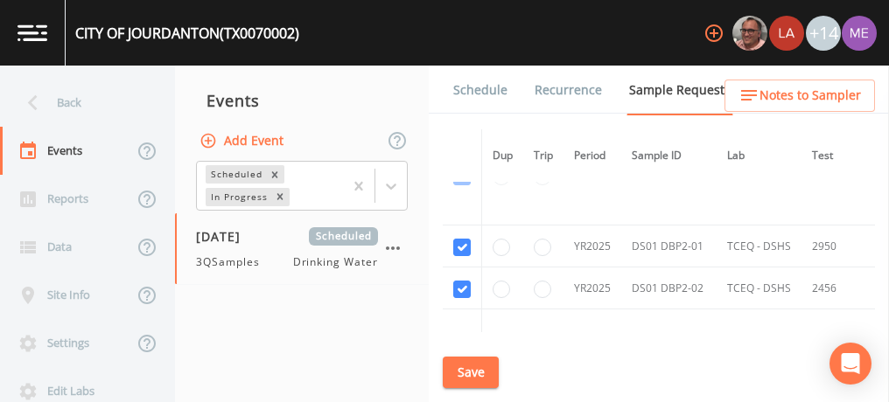
click at [476, 91] on link "Schedule" at bounding box center [480, 90] width 59 height 49
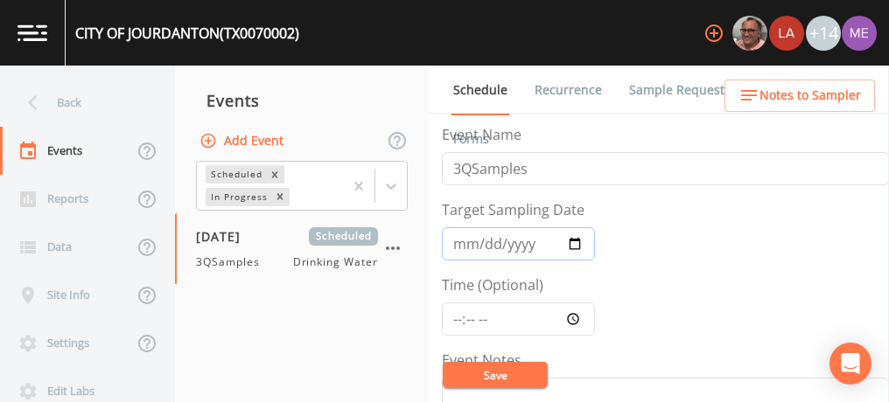
click at [461, 246] on input "[DATE]" at bounding box center [518, 243] width 153 height 33
type input "[DATE]"
click at [470, 385] on button "Save" at bounding box center [495, 375] width 105 height 26
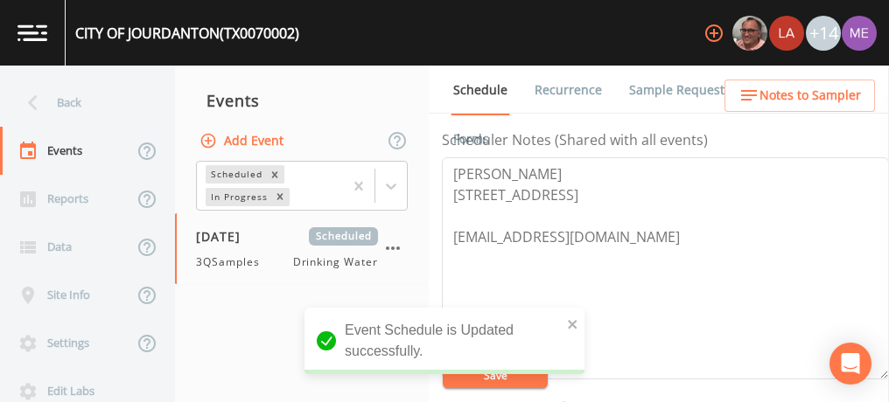
scroll to position [486, 0]
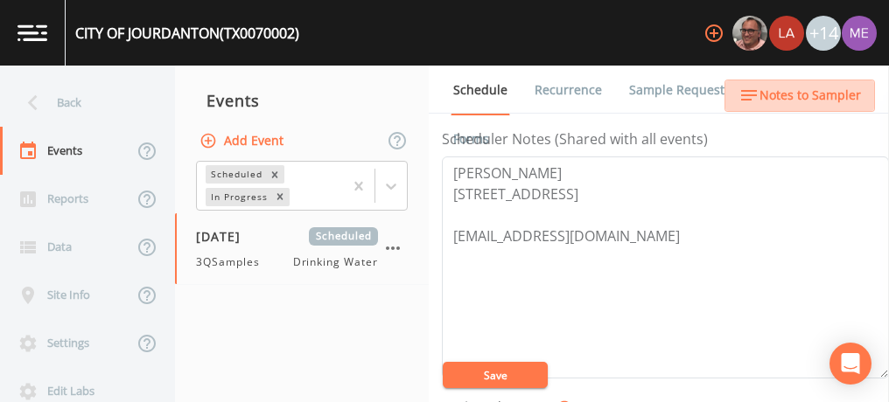
click at [825, 90] on span "Notes to Sampler" at bounding box center [809, 96] width 101 height 22
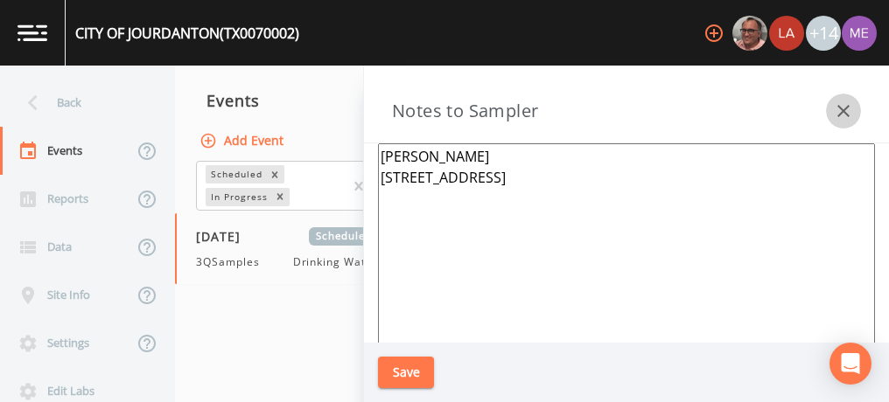
click at [850, 108] on icon "button" at bounding box center [843, 111] width 21 height 21
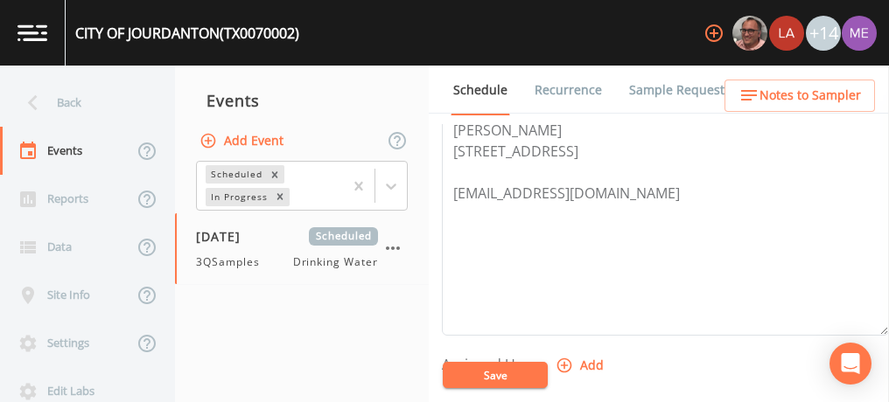
scroll to position [483, 0]
